Goal: Information Seeking & Learning: Learn about a topic

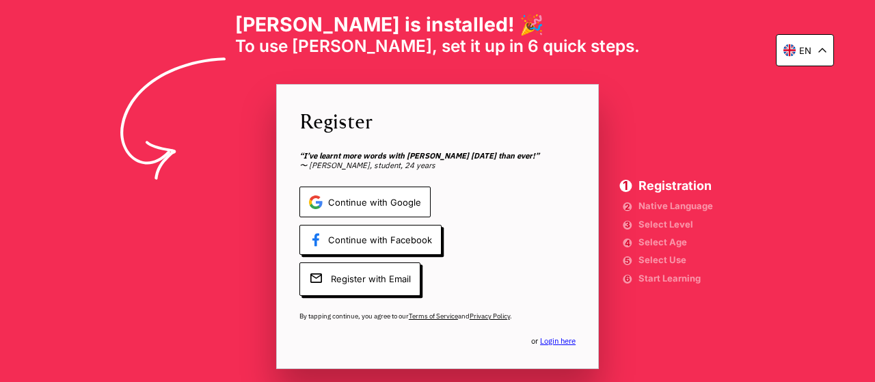
click at [388, 201] on span "Continue with Google" at bounding box center [364, 202] width 131 height 31
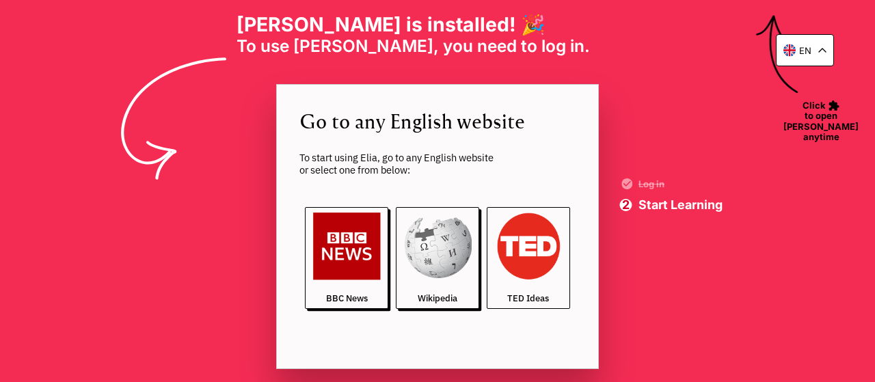
click at [537, 263] on img at bounding box center [528, 247] width 68 height 68
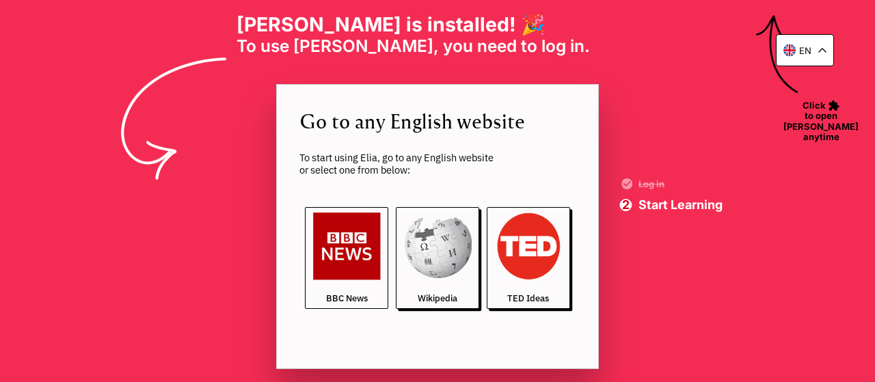
click at [369, 250] on img at bounding box center [347, 247] width 68 height 68
click at [826, 51] on icon at bounding box center [822, 50] width 7 height 3
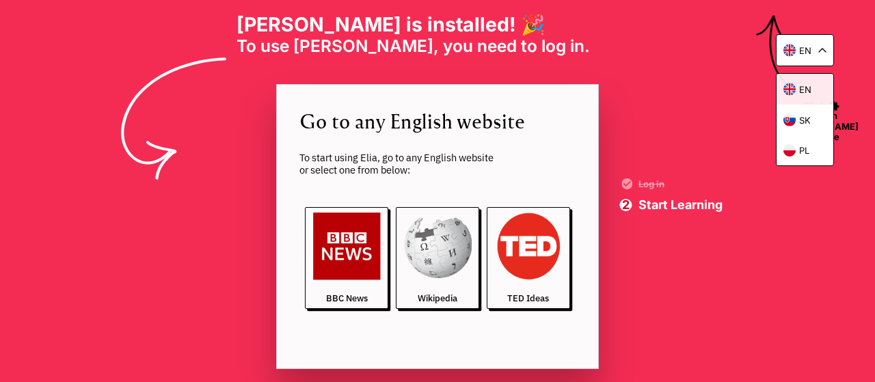
click at [813, 83] on div "en" at bounding box center [805, 89] width 57 height 31
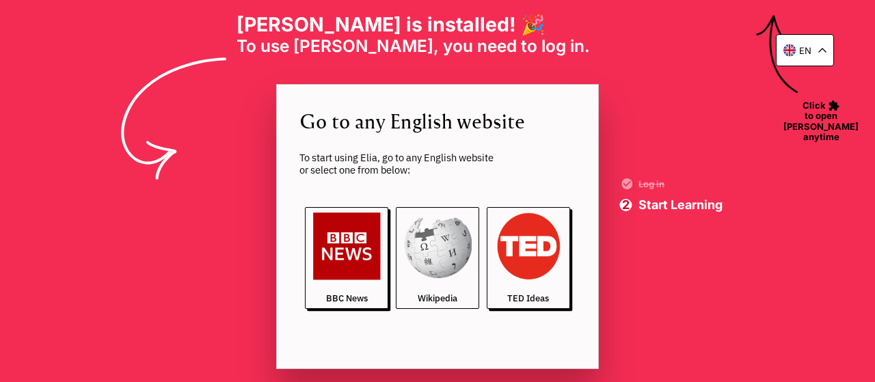
click at [449, 250] on img at bounding box center [437, 247] width 68 height 68
click at [691, 202] on span "Start Learning" at bounding box center [681, 205] width 84 height 12
click at [697, 206] on span "Start Learning" at bounding box center [681, 205] width 84 height 12
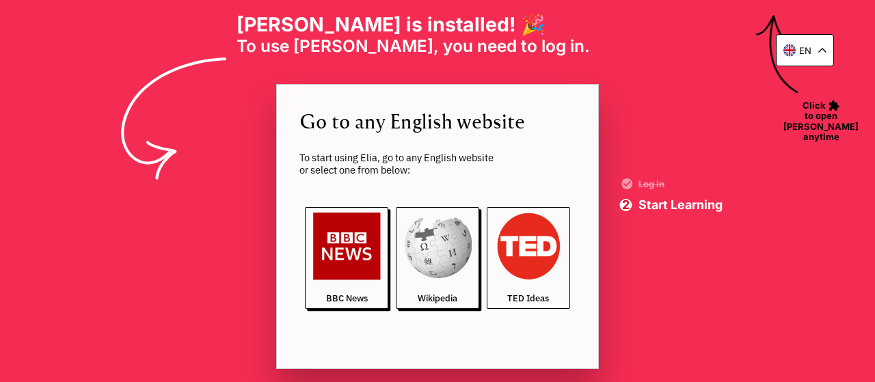
click at [560, 262] on img at bounding box center [528, 247] width 68 height 68
click at [473, 39] on span "To use Elia, you need to log in. ‎ ‎ ‎ ‎ ‎ ‎ ‎ ‎ ‎ ‎ ‎ ‎" at bounding box center [438, 46] width 403 height 20
